Goal: Task Accomplishment & Management: Manage account settings

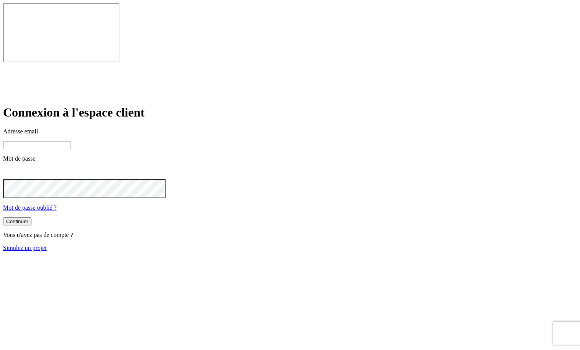
click at [71, 141] on input at bounding box center [37, 145] width 68 height 8
type input "j"
click at [71, 141] on input "[PERSON_NAME][DOMAIN_NAME][EMAIL_ADDRESS][DOMAIN_NAME]" at bounding box center [37, 145] width 68 height 8
type input "[PERSON_NAME][DOMAIN_NAME][EMAIL_ADDRESS][DOMAIN_NAME]"
click at [31, 217] on button "Continuer" at bounding box center [17, 221] width 28 height 8
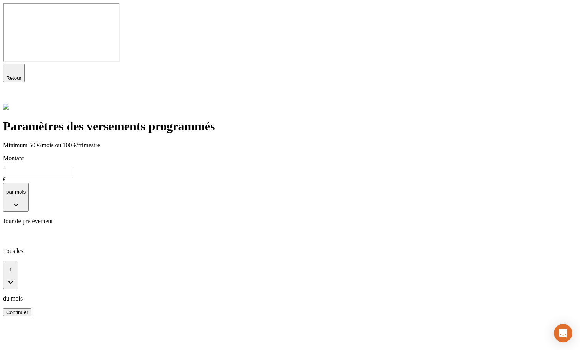
click at [71, 168] on input "text" at bounding box center [37, 172] width 68 height 8
type input "100"
click at [31, 308] on button "Continuer" at bounding box center [17, 312] width 28 height 8
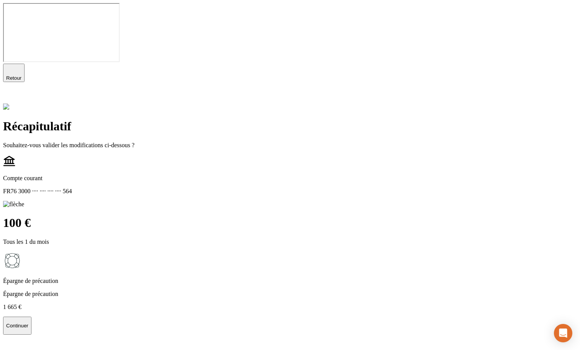
click at [12, 93] on icon at bounding box center [7, 97] width 9 height 9
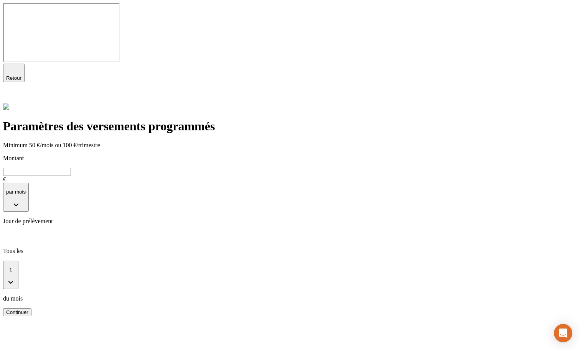
click at [71, 168] on input "text" at bounding box center [37, 172] width 68 height 8
click at [12, 93] on icon at bounding box center [7, 97] width 9 height 9
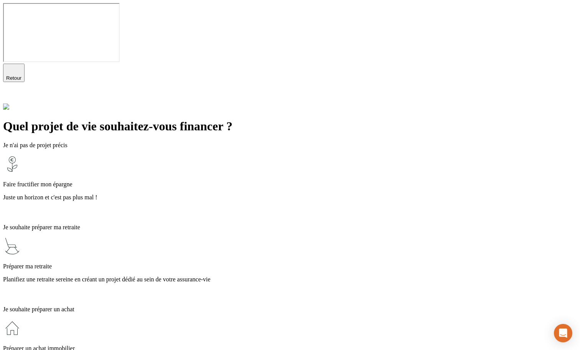
click at [295, 155] on div "Faire fructifier mon épargne Juste un horizon et c'est pas plus mal !" at bounding box center [289, 186] width 573 height 63
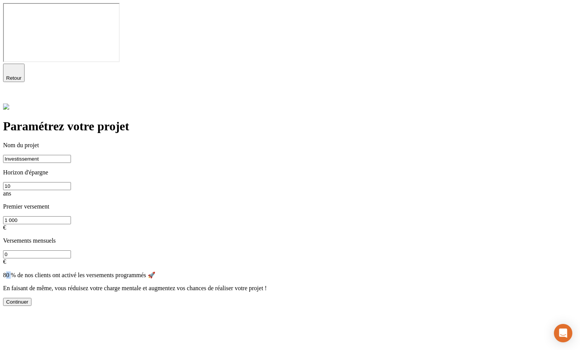
drag, startPoint x: 173, startPoint y: 161, endPoint x: 166, endPoint y: 162, distance: 6.5
click at [166, 271] on p "80 % de nos clients ont activé les versements programmés 🚀" at bounding box center [289, 274] width 573 height 7
click at [169, 271] on p "80 % de nos clients ont activé les versements programmés 🚀" at bounding box center [289, 274] width 573 height 7
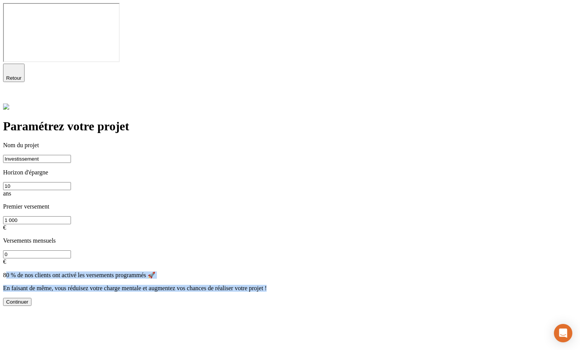
drag, startPoint x: 165, startPoint y: 161, endPoint x: 378, endPoint y: 156, distance: 212.4
click at [406, 271] on p "80 % de nos clients ont activé les versements programmés 🚀" at bounding box center [289, 274] width 573 height 7
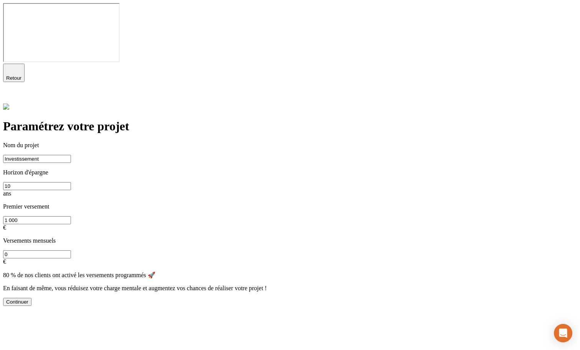
drag, startPoint x: 324, startPoint y: 126, endPoint x: 304, endPoint y: 126, distance: 20.7
click at [71, 250] on input "0" at bounding box center [37, 254] width 68 height 8
click at [10, 95] on icon at bounding box center [7, 97] width 5 height 5
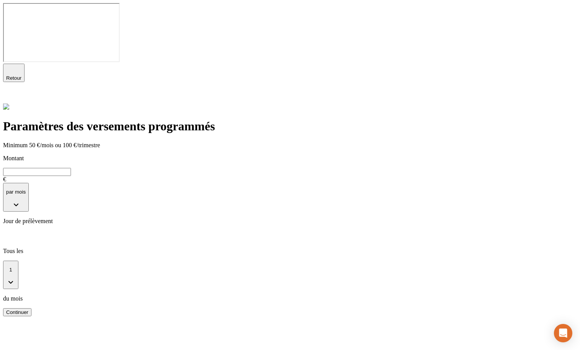
click at [71, 168] on input "text" at bounding box center [37, 172] width 68 height 8
type input "100"
click at [12, 93] on icon at bounding box center [7, 97] width 9 height 9
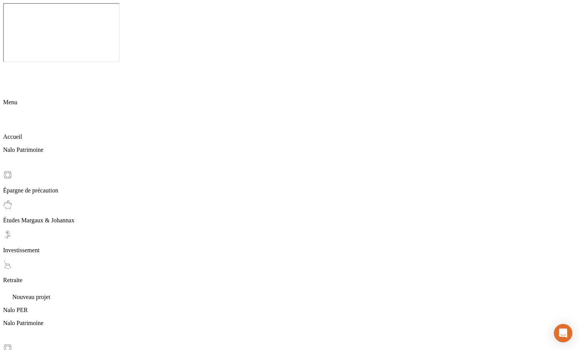
scroll to position [18, 0]
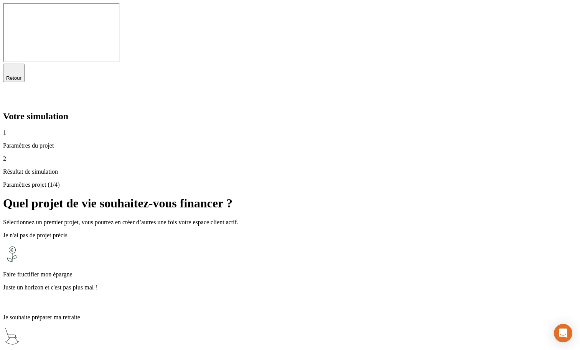
click at [277, 284] on p "Juste un horizon et c'est pas plus mal !" at bounding box center [289, 287] width 573 height 7
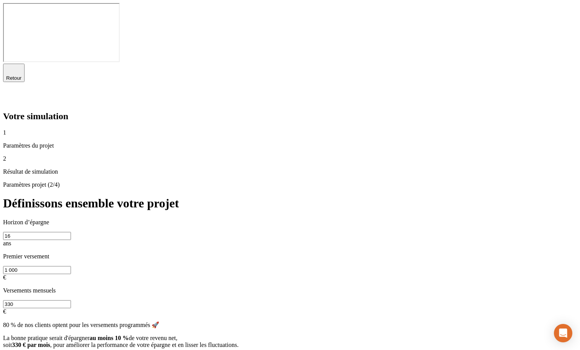
click at [71, 300] on input "330" at bounding box center [37, 304] width 68 height 8
drag, startPoint x: 389, startPoint y: 148, endPoint x: 352, endPoint y: 148, distance: 37.2
click at [352, 253] on div "Premier versement 1 000 € Versements mensuels 330 €" at bounding box center [289, 284] width 573 height 62
drag, startPoint x: 198, startPoint y: 213, endPoint x: 248, endPoint y: 205, distance: 50.0
click at [238, 335] on span "La bonne pratique serait d'épargner au moins 10 % de votre revenu net, soit 330…" at bounding box center [120, 341] width 235 height 13
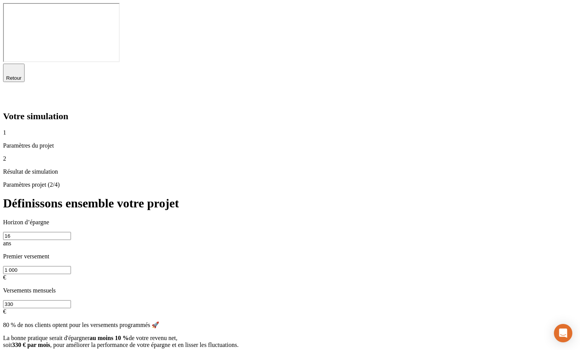
drag, startPoint x: 386, startPoint y: 151, endPoint x: 364, endPoint y: 151, distance: 21.5
click at [364, 253] on div "Premier versement 1 000 € Versements mensuels 330 €" at bounding box center [289, 284] width 573 height 62
click at [571, 64] on div "Retour" at bounding box center [289, 84] width 573 height 40
click at [10, 95] on icon at bounding box center [7, 97] width 5 height 5
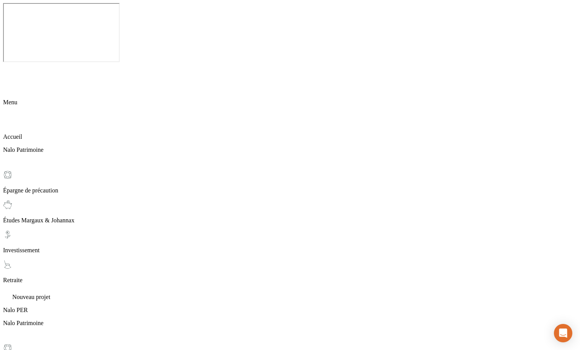
scroll to position [18, 0]
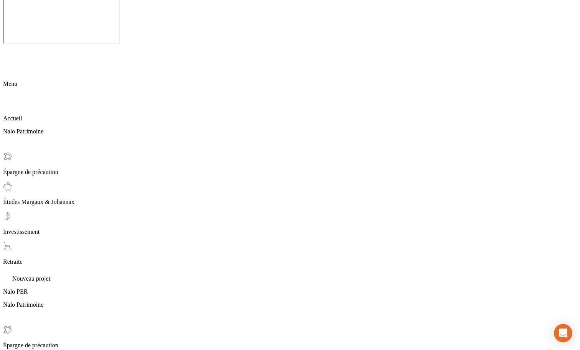
drag, startPoint x: 244, startPoint y: 163, endPoint x: 263, endPoint y: 335, distance: 173.2
